Goal: Find specific page/section: Find specific page/section

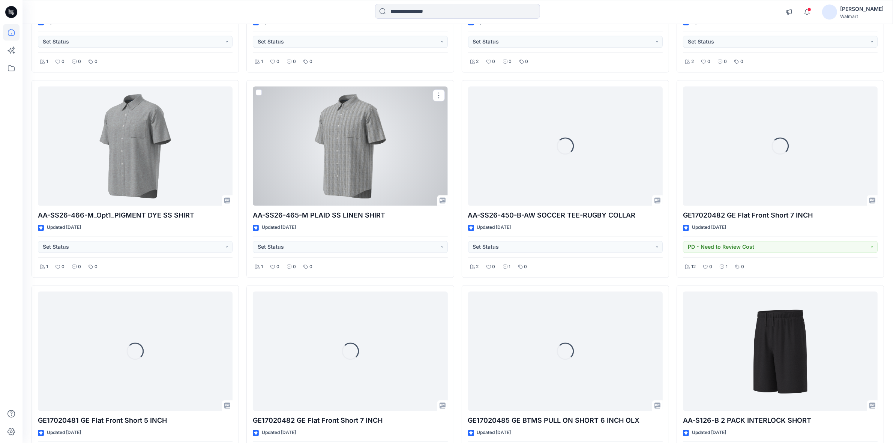
scroll to position [5519, 0]
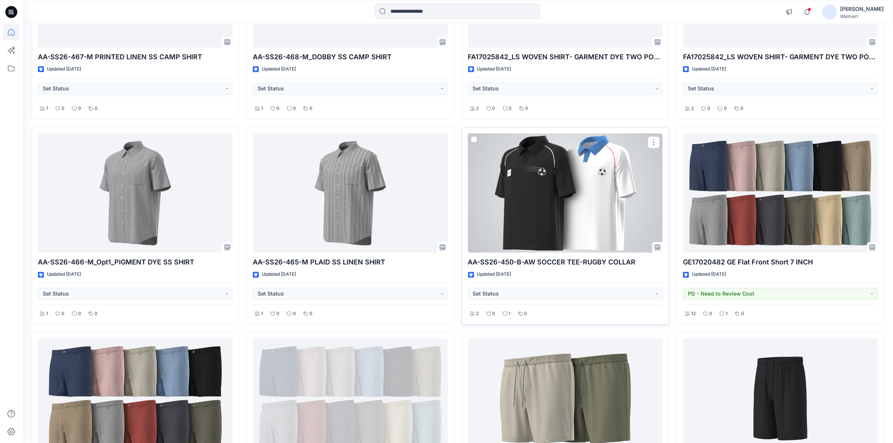
click at [562, 220] on div at bounding box center [565, 192] width 195 height 119
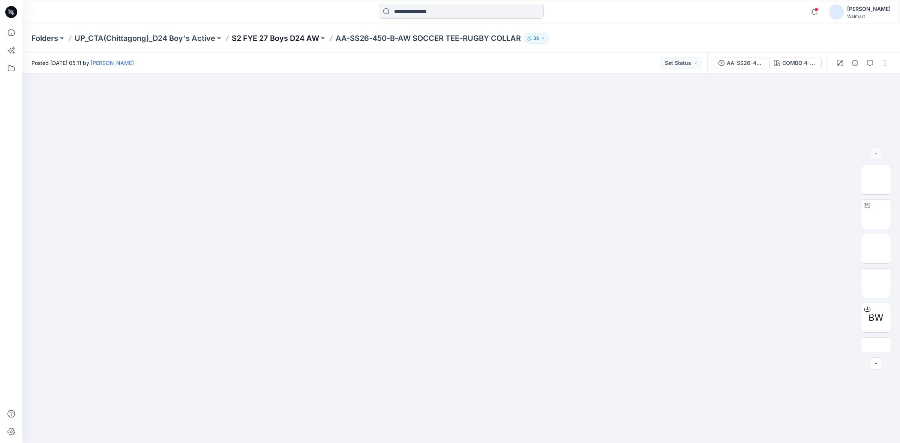
click at [283, 36] on p "S2 FYE 27 Boys D24 AW" at bounding box center [275, 38] width 87 height 11
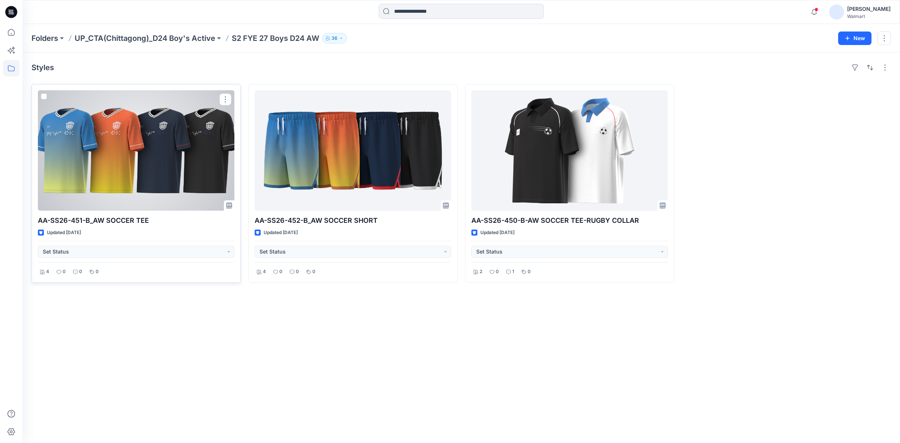
click at [149, 164] on div at bounding box center [136, 150] width 197 height 120
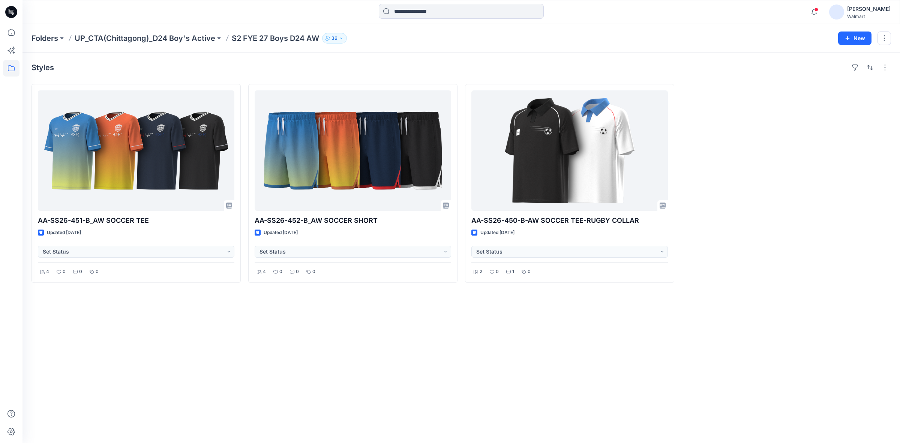
click at [569, 326] on div "Styles AA-SS26-451-B_AW SOCCER TEE Updated 19 days ago Set Status 4 0 0 0 AA-SS…" at bounding box center [462, 248] width 878 height 390
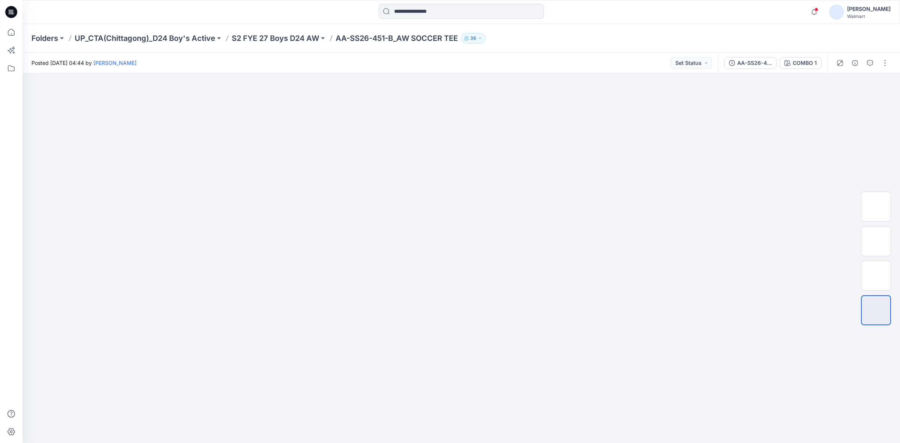
click at [602, 46] on div "Folders UP_CTA(Chittagong)_D24 Boy's Active S2 FYE 27 Boys D24 AW AA-SS26-451-B…" at bounding box center [462, 38] width 878 height 29
click at [601, 42] on div "Folders UP_CTA(Chittagong)_D24 Boy's Active S2 FYE 27 Boys D24 AW AA-SS26-451-B…" at bounding box center [432, 38] width 801 height 11
